Goal: Task Accomplishment & Management: Manage account settings

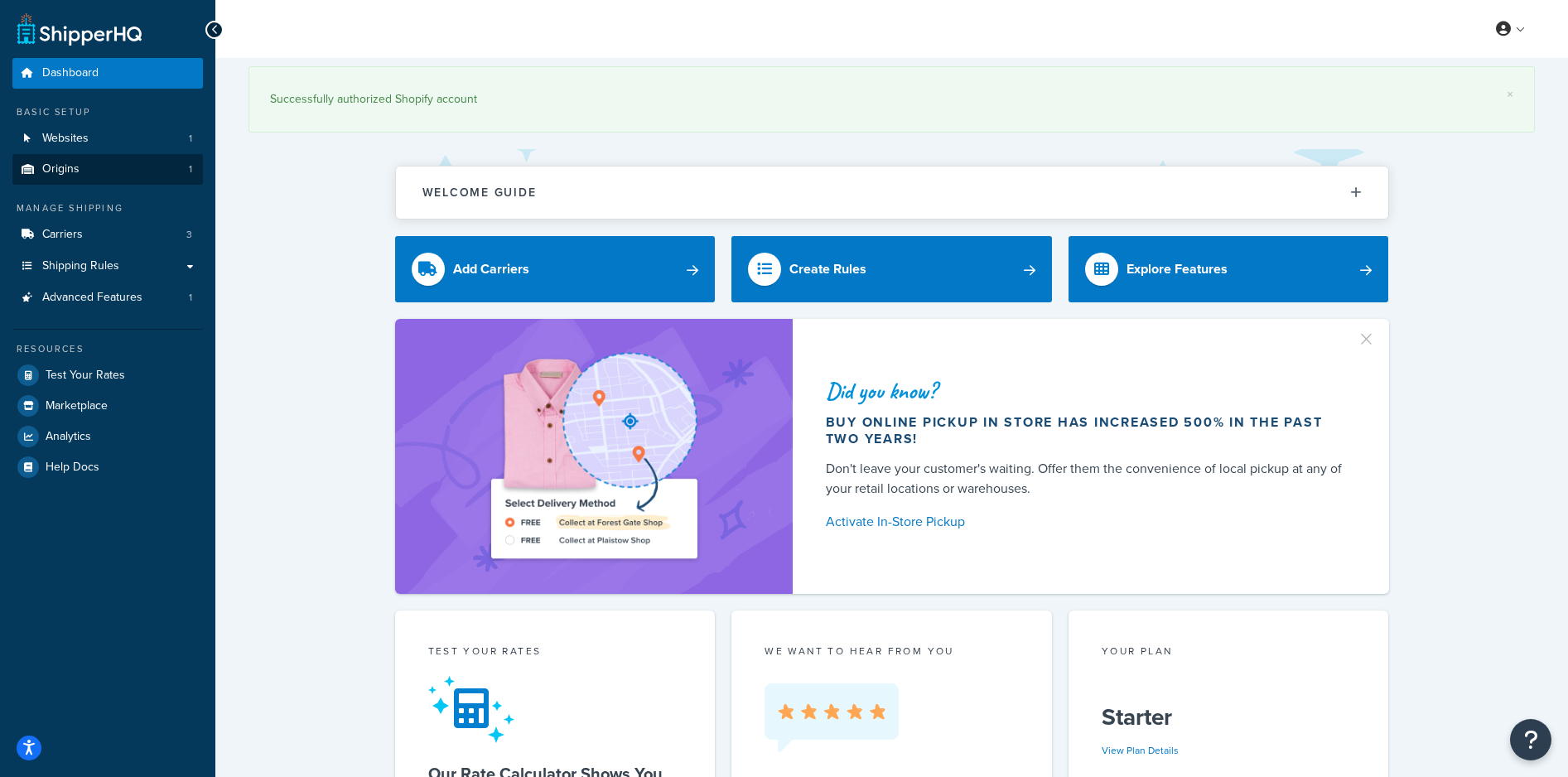
click at [70, 177] on link "Origins 1" at bounding box center [108, 169] width 191 height 30
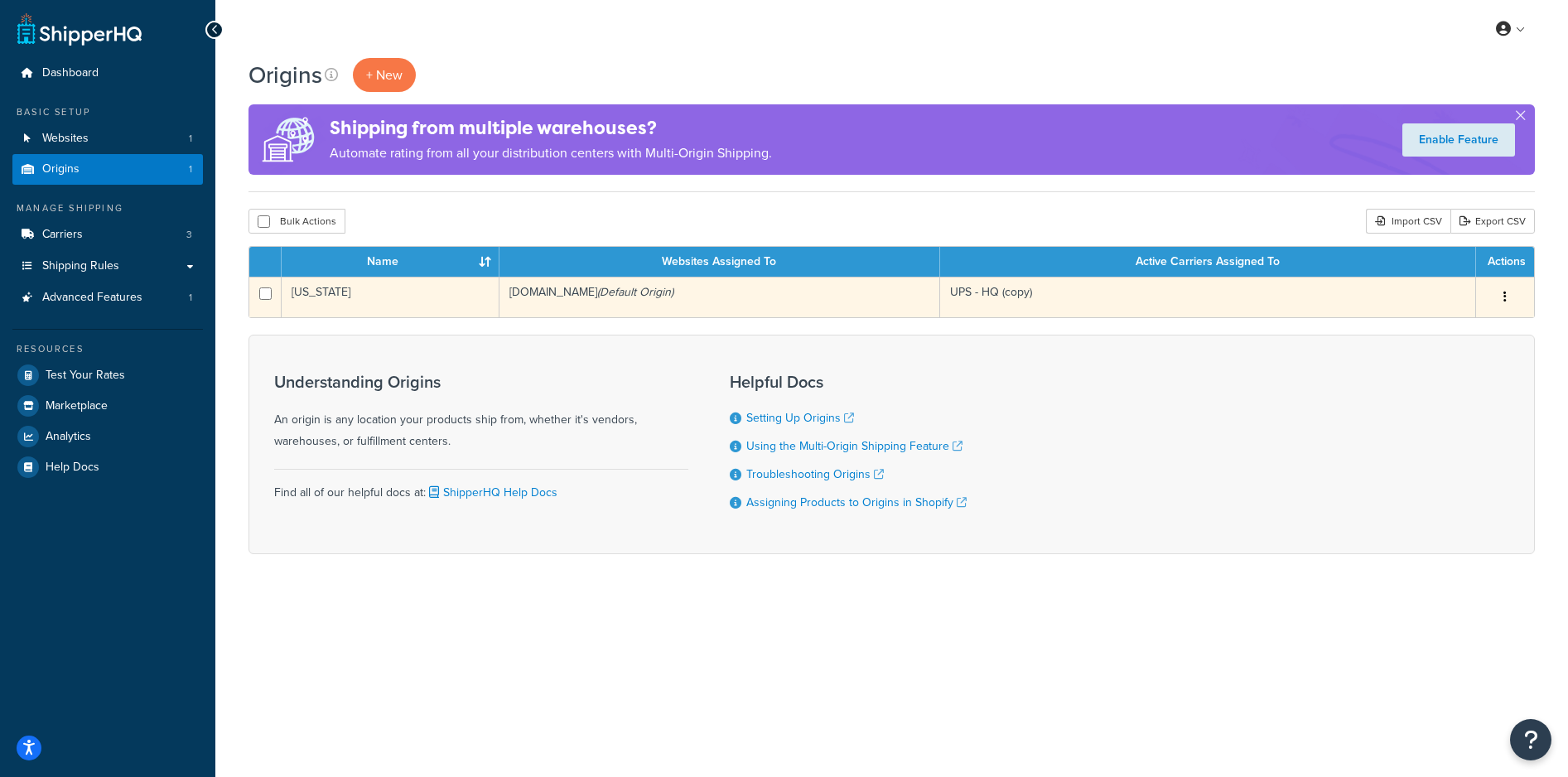
click at [1503, 297] on button "button" at bounding box center [1505, 298] width 24 height 26
click at [1437, 325] on link "Edit" at bounding box center [1450, 328] width 130 height 34
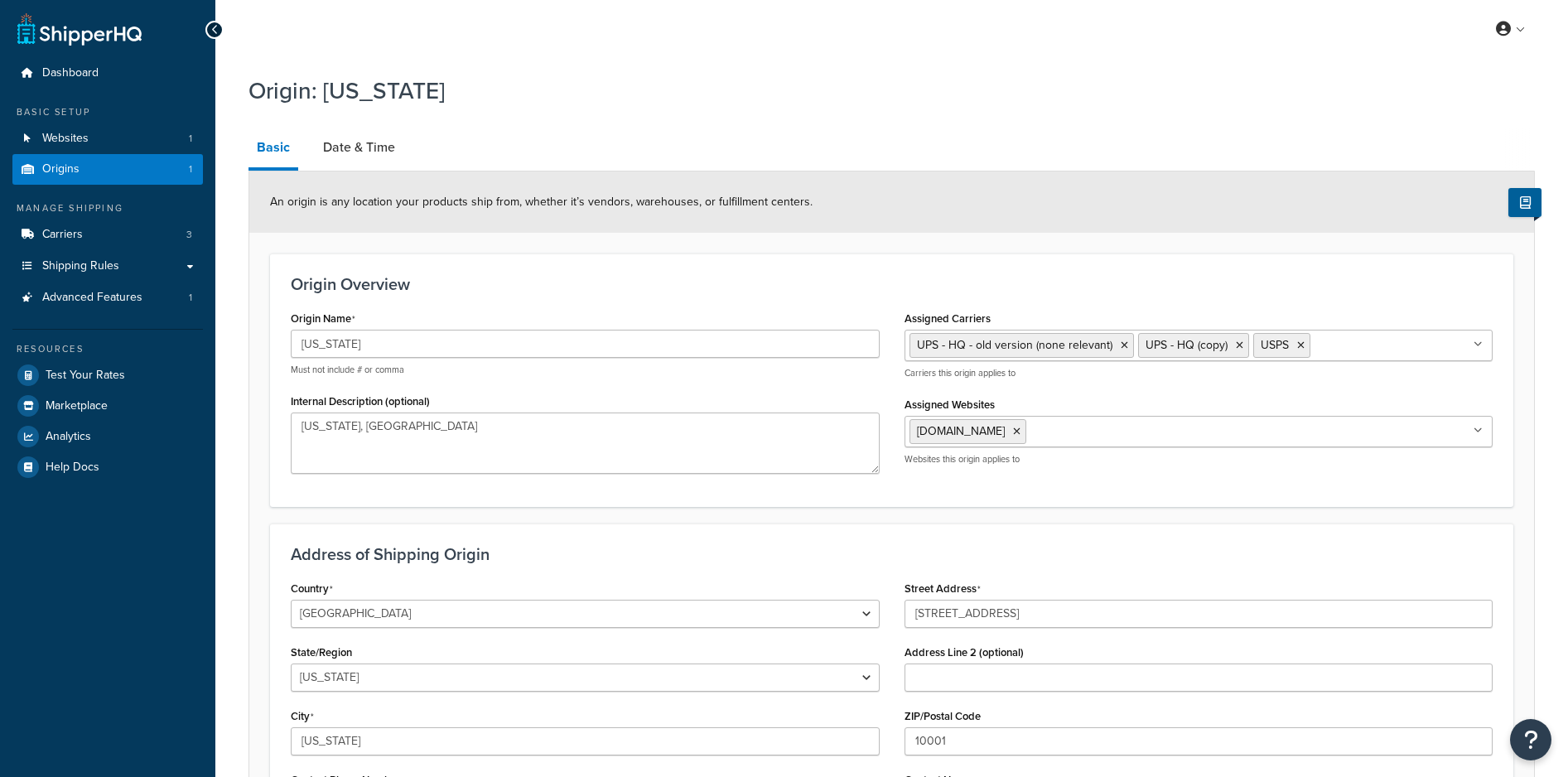
select select "32"
click at [372, 154] on link "Date & Time" at bounding box center [359, 147] width 89 height 40
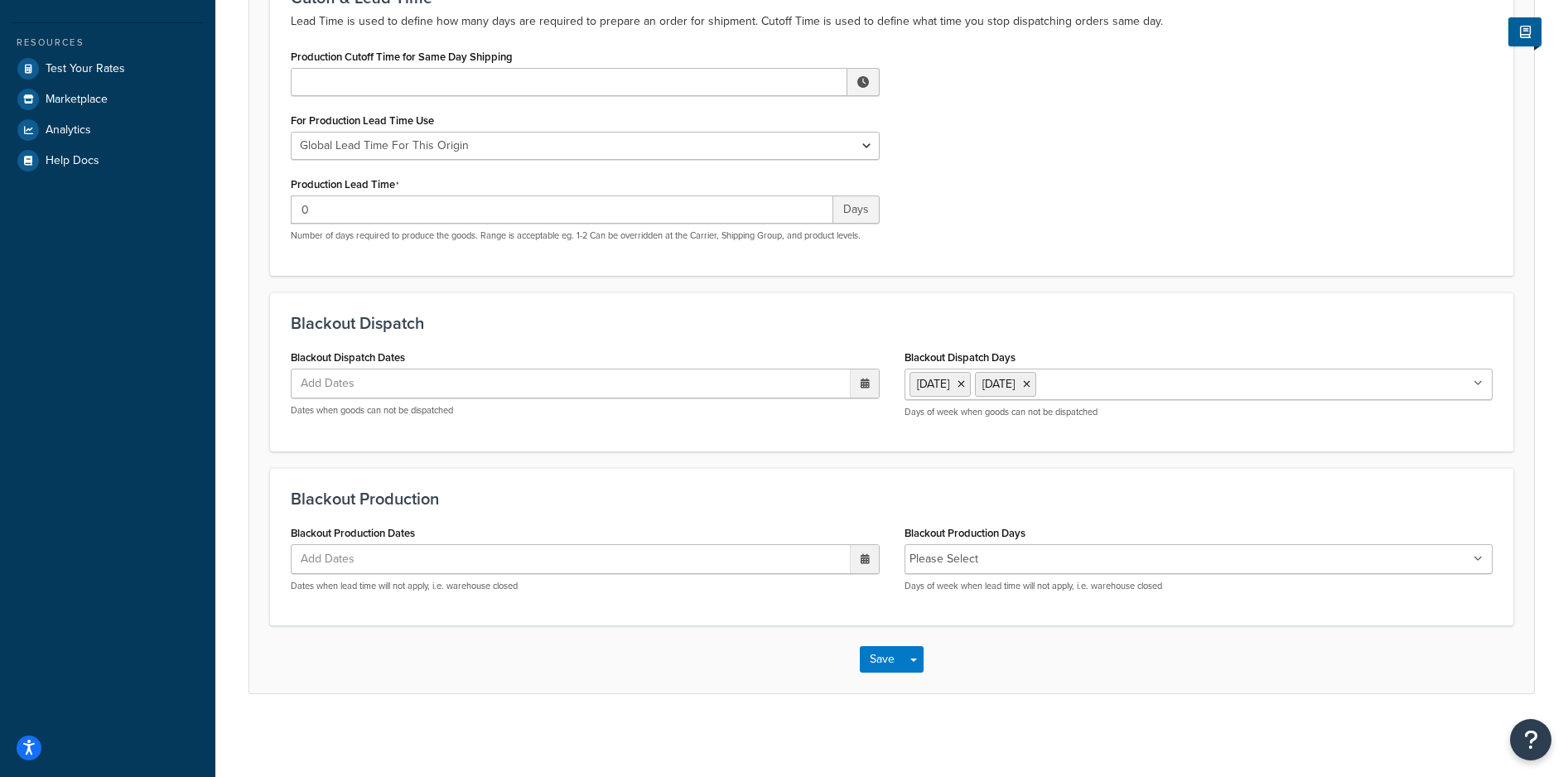
scroll to position [305, 0]
